Goal: Task Accomplishment & Management: Manage account settings

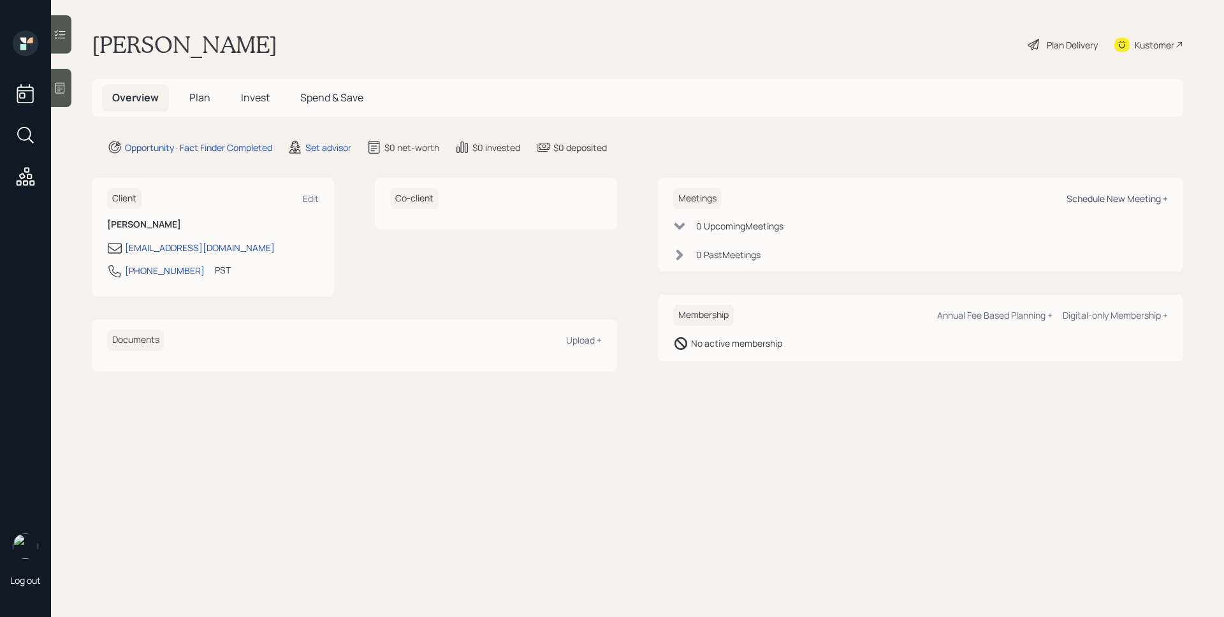
click at [1126, 200] on div "Schedule New Meeting +" at bounding box center [1117, 199] width 101 height 12
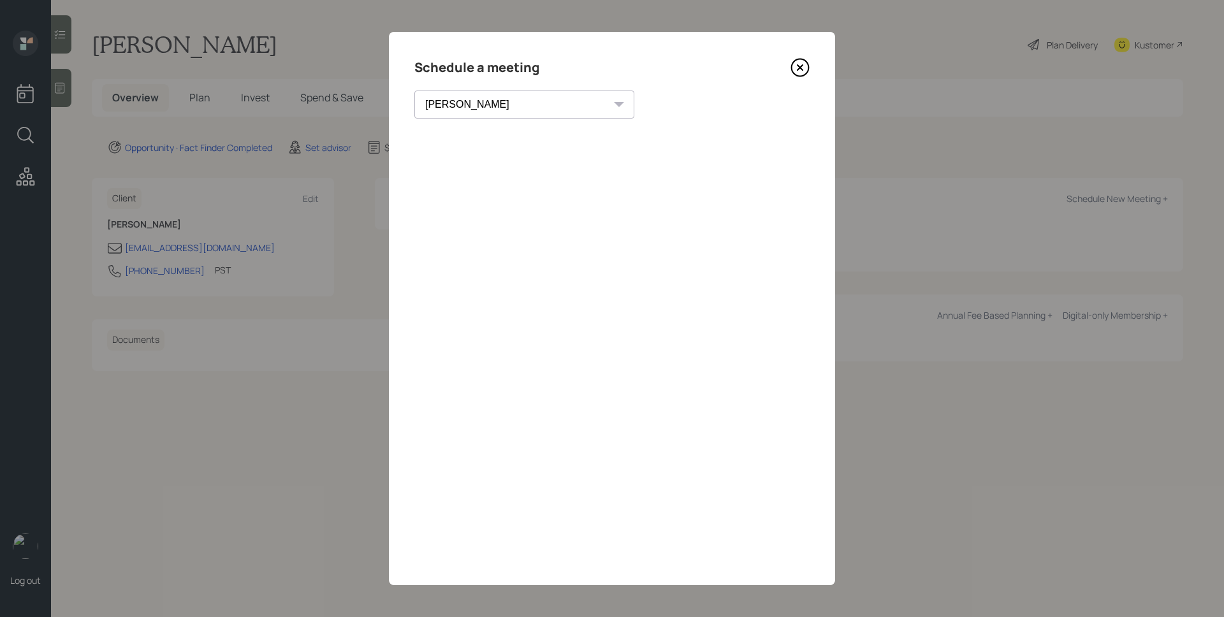
click at [488, 103] on select "[PERSON_NAME] [PERSON_NAME] [PERSON_NAME] [PERSON_NAME] [PERSON_NAME] [PERSON_N…" at bounding box center [524, 105] width 220 height 28
select select "d946c976-65aa-4529-ac9d-02c4f1114fc0"
click at [414, 91] on select "[PERSON_NAME] [PERSON_NAME] [PERSON_NAME] [PERSON_NAME] [PERSON_NAME] [PERSON_N…" at bounding box center [524, 105] width 220 height 28
click at [799, 70] on icon at bounding box center [800, 67] width 19 height 19
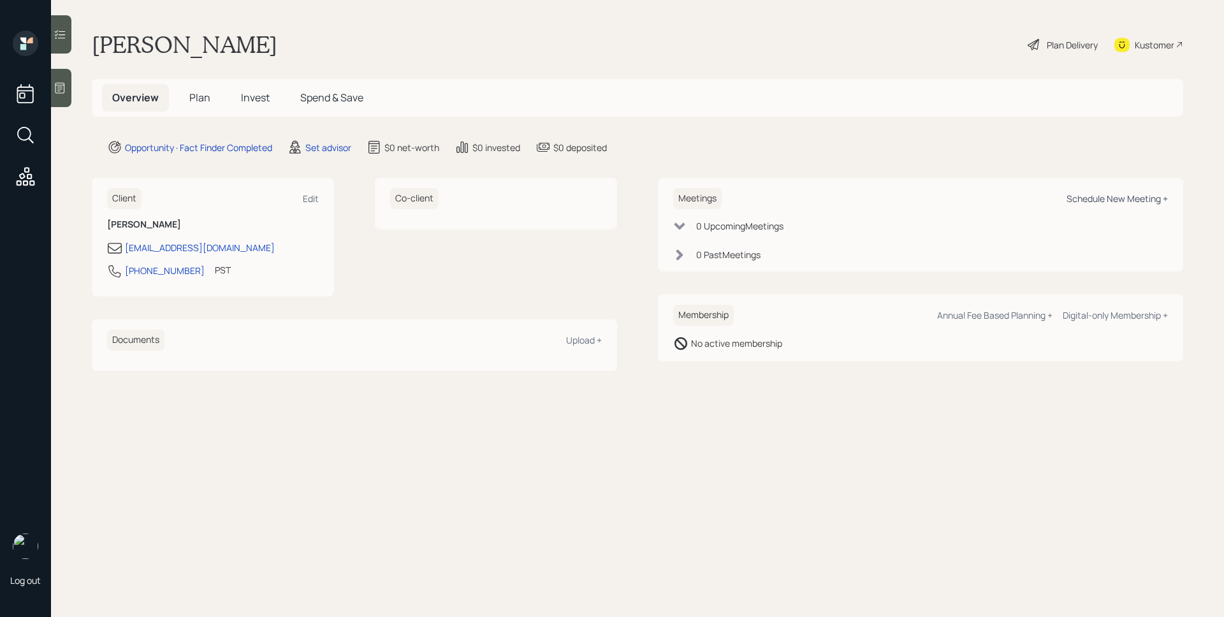
click at [1078, 196] on div "Schedule New Meeting +" at bounding box center [1117, 199] width 101 height 12
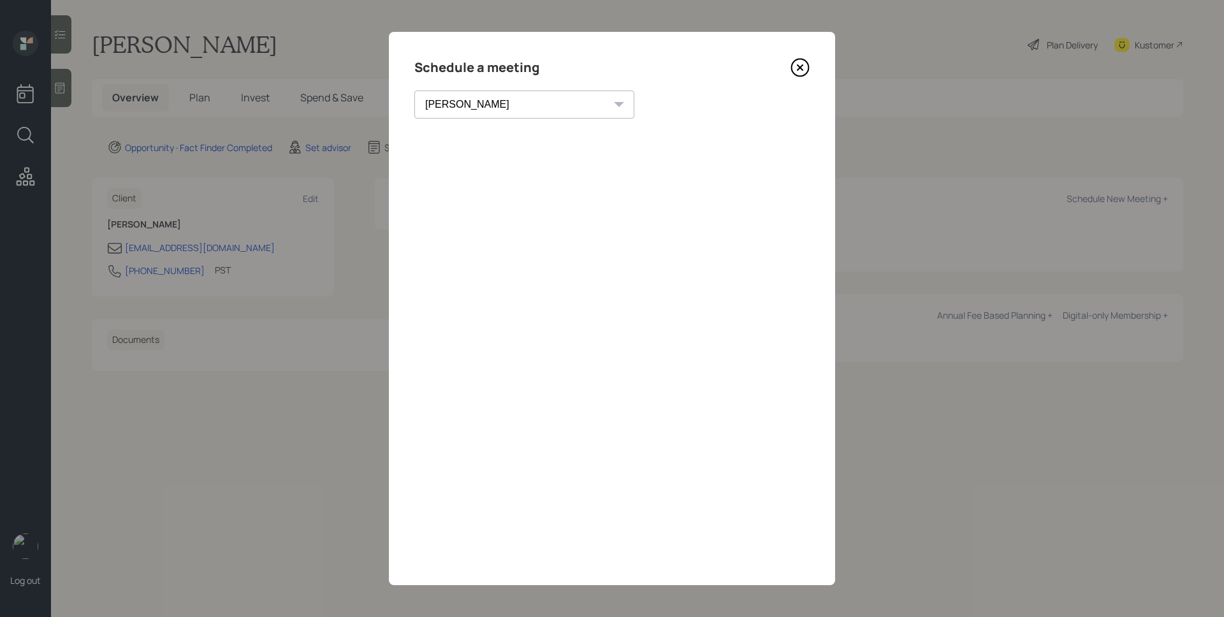
click at [476, 105] on select "[PERSON_NAME] [PERSON_NAME] [PERSON_NAME] [PERSON_NAME] [PERSON_NAME] [PERSON_N…" at bounding box center [524, 105] width 220 height 28
select select "d946c976-65aa-4529-ac9d-02c4f1114fc0"
click at [414, 91] on select "[PERSON_NAME] [PERSON_NAME] [PERSON_NAME] [PERSON_NAME] [PERSON_NAME] [PERSON_N…" at bounding box center [524, 105] width 220 height 28
click at [801, 66] on icon at bounding box center [800, 67] width 5 height 5
